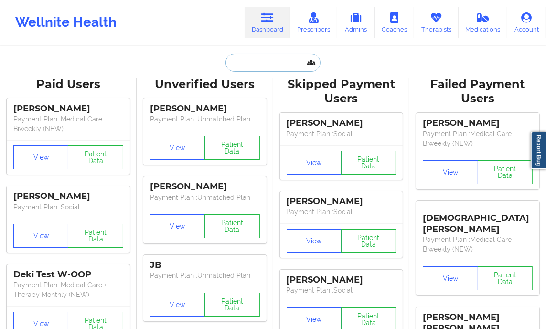
click at [271, 60] on input "text" at bounding box center [272, 62] width 95 height 18
paste input "[PERSON_NAME]"
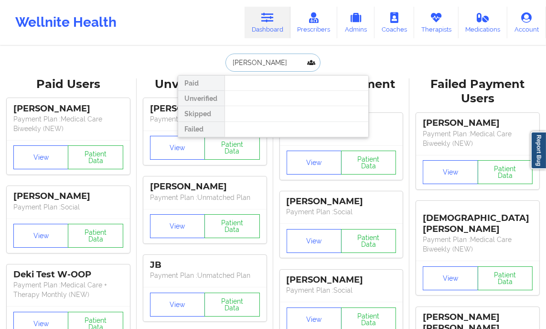
click at [251, 64] on input "[PERSON_NAME]" at bounding box center [272, 62] width 95 height 18
click at [275, 64] on input "[PERSON_NAME]" at bounding box center [272, 62] width 95 height 18
click at [241, 64] on input "[PERSON_NAME]" at bounding box center [272, 62] width 95 height 18
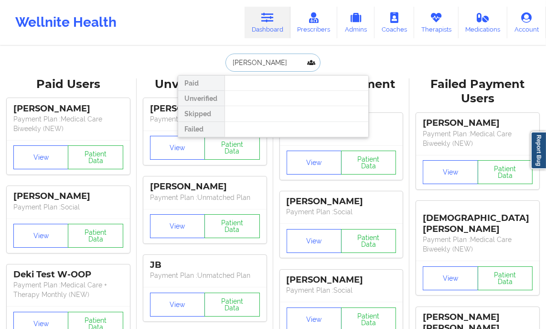
click at [241, 64] on input "[PERSON_NAME]" at bounding box center [272, 62] width 95 height 18
paste input "[PHONE_NUMBER]"
click at [252, 63] on input "[PHONE_NUMBER]" at bounding box center [272, 62] width 95 height 18
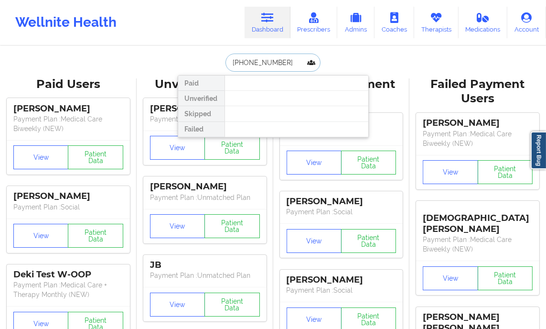
paste input "[EMAIL_ADDRESS][DOMAIN_NAME]"
type input "[EMAIL_ADDRESS][DOMAIN_NAME]"
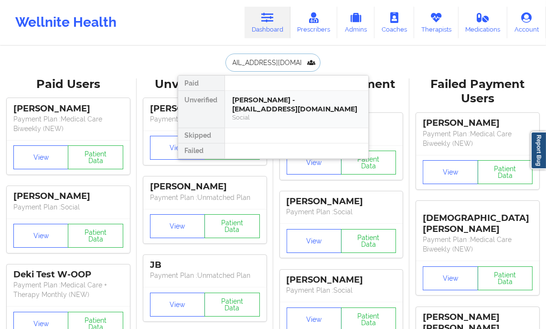
click at [291, 109] on div "[PERSON_NAME] - [EMAIL_ADDRESS][DOMAIN_NAME]" at bounding box center [297, 105] width 128 height 18
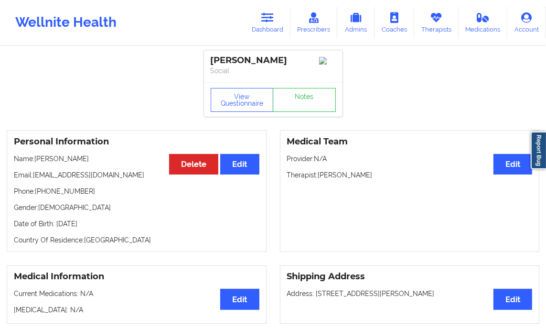
drag, startPoint x: 105, startPoint y: 162, endPoint x: 36, endPoint y: 161, distance: 68.8
click at [36, 161] on p "Name: [PERSON_NAME]" at bounding box center [137, 159] width 246 height 10
copy p "[PERSON_NAME]"
